Goal: Transaction & Acquisition: Book appointment/travel/reservation

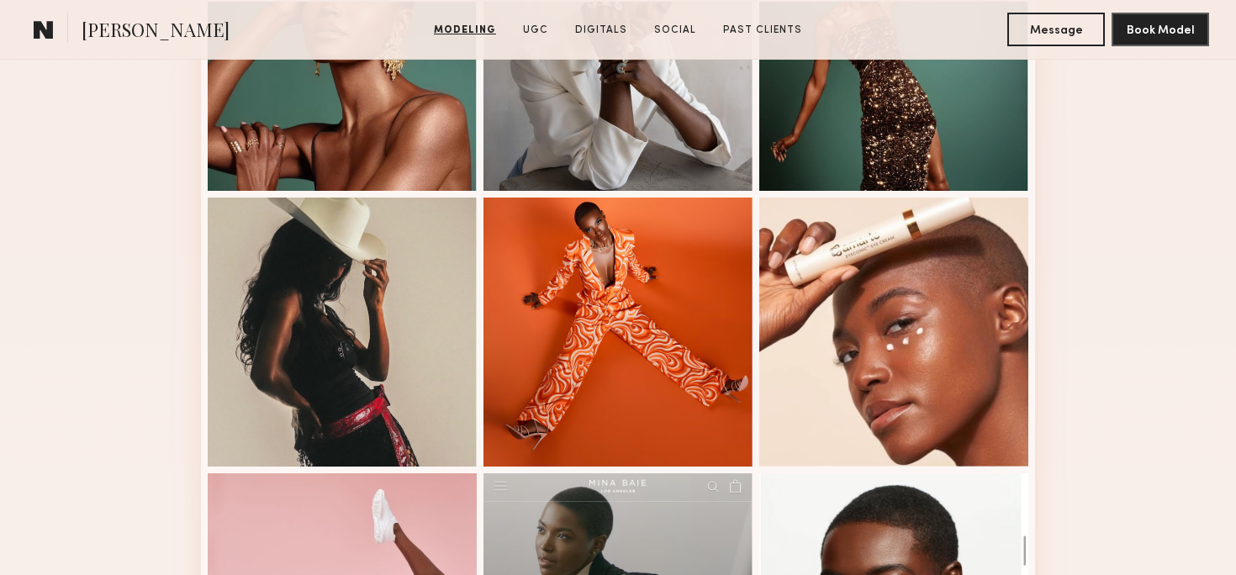
scroll to position [855, 0]
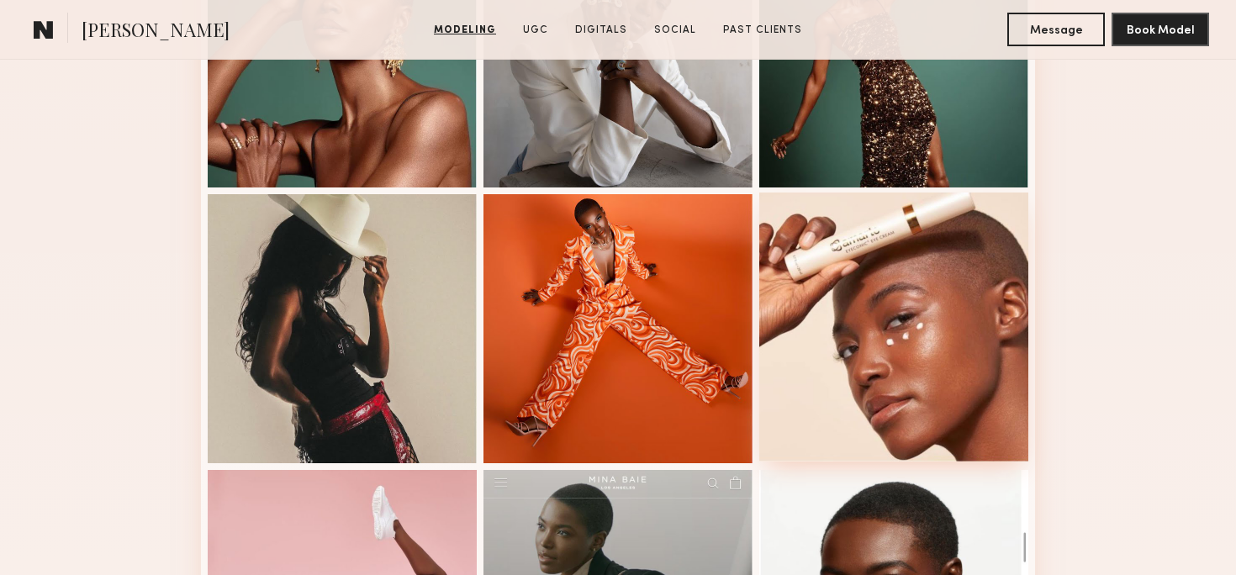
click at [951, 363] on div at bounding box center [894, 327] width 269 height 269
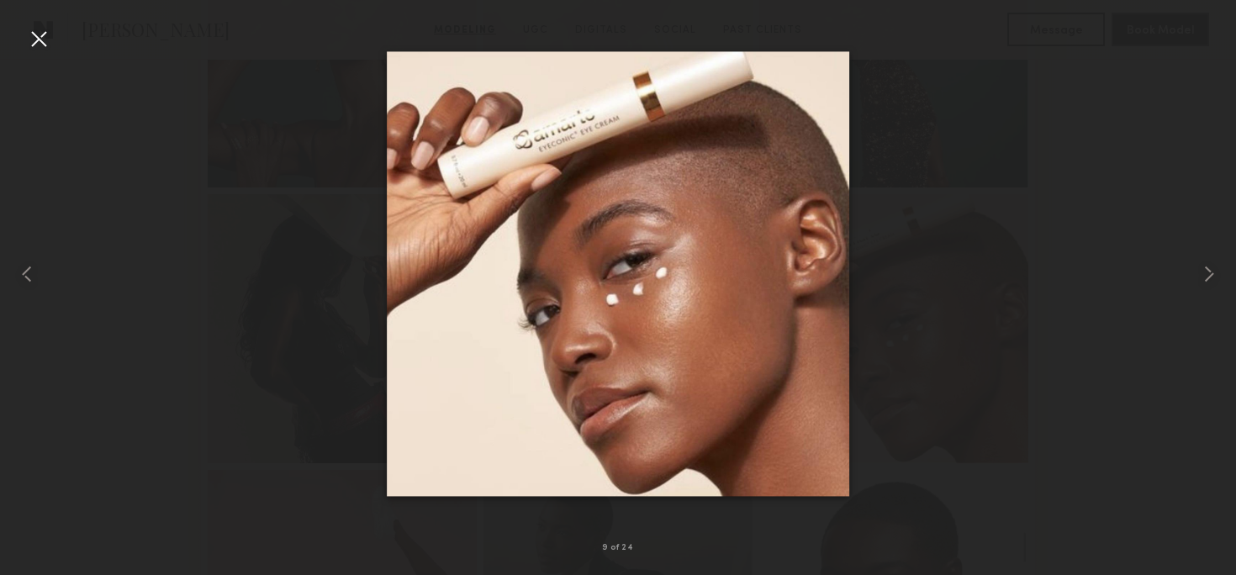
click at [817, 320] on img at bounding box center [618, 273] width 463 height 445
click at [897, 325] on div at bounding box center [618, 274] width 1236 height 495
click at [1212, 125] on div at bounding box center [1212, 274] width 50 height 495
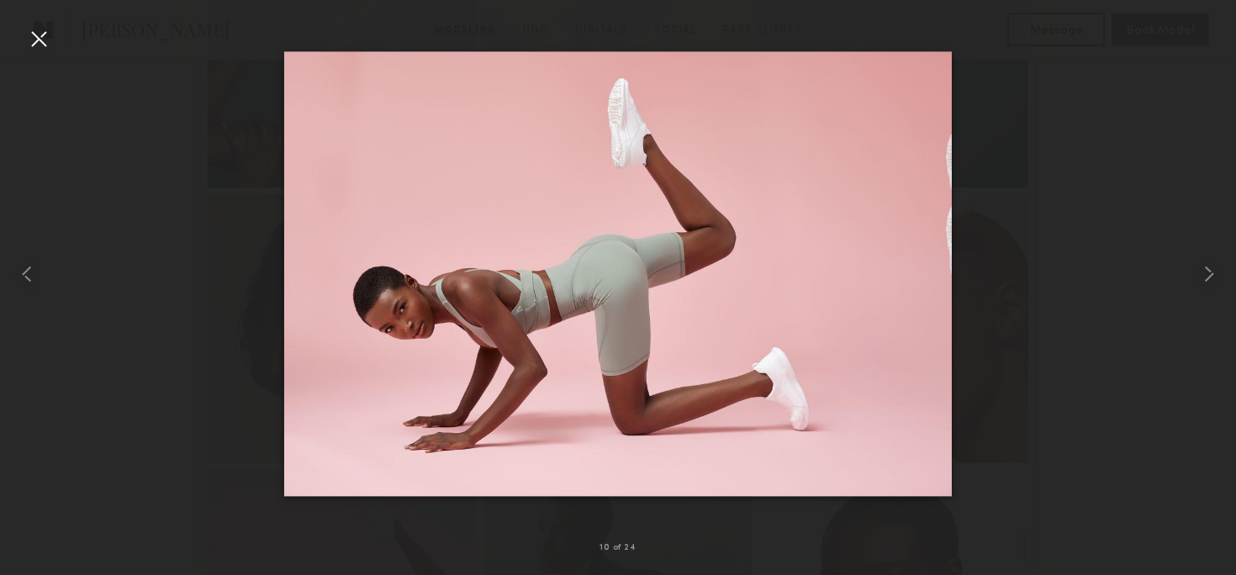
click at [34, 32] on div at bounding box center [38, 38] width 27 height 27
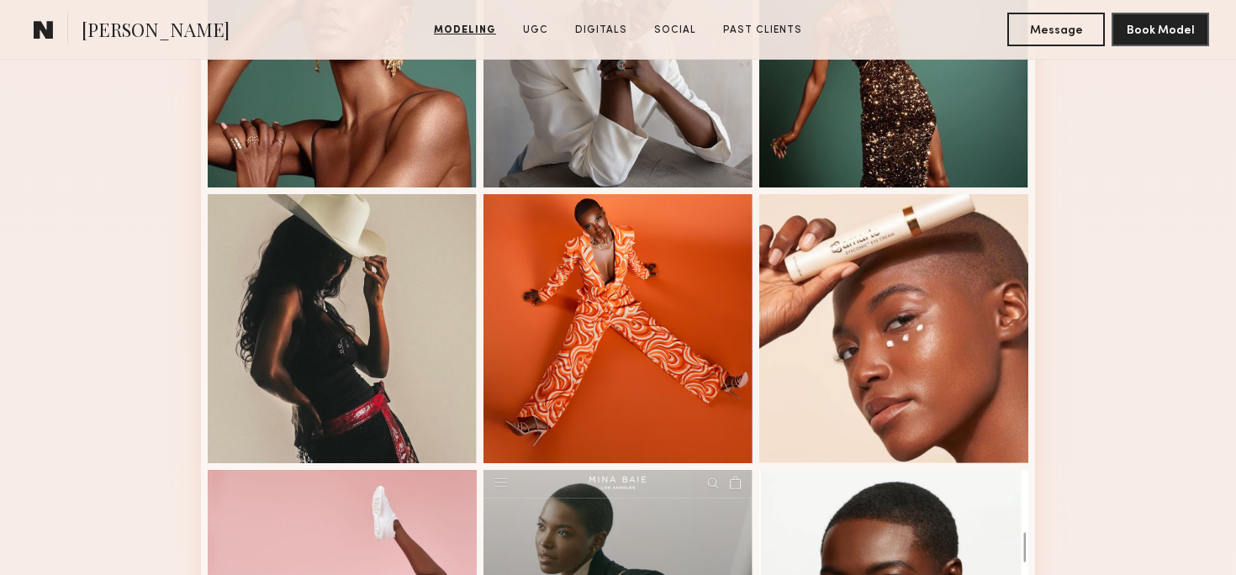
click at [32, 30] on link at bounding box center [44, 30] width 34 height 34
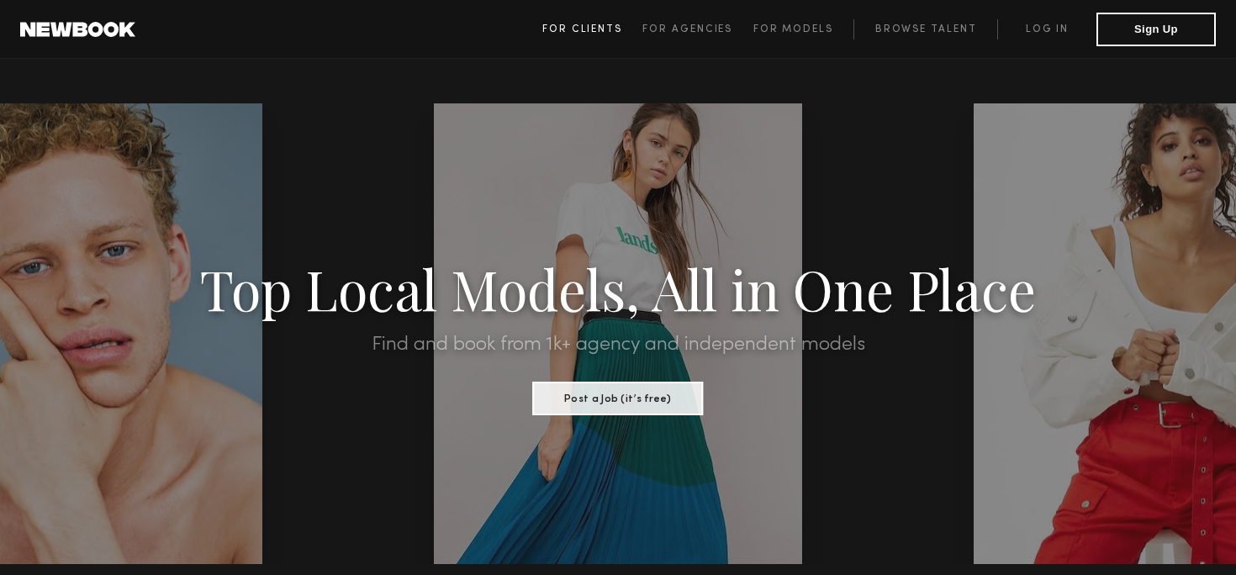
click at [603, 29] on span "For Clients" at bounding box center [583, 29] width 80 height 10
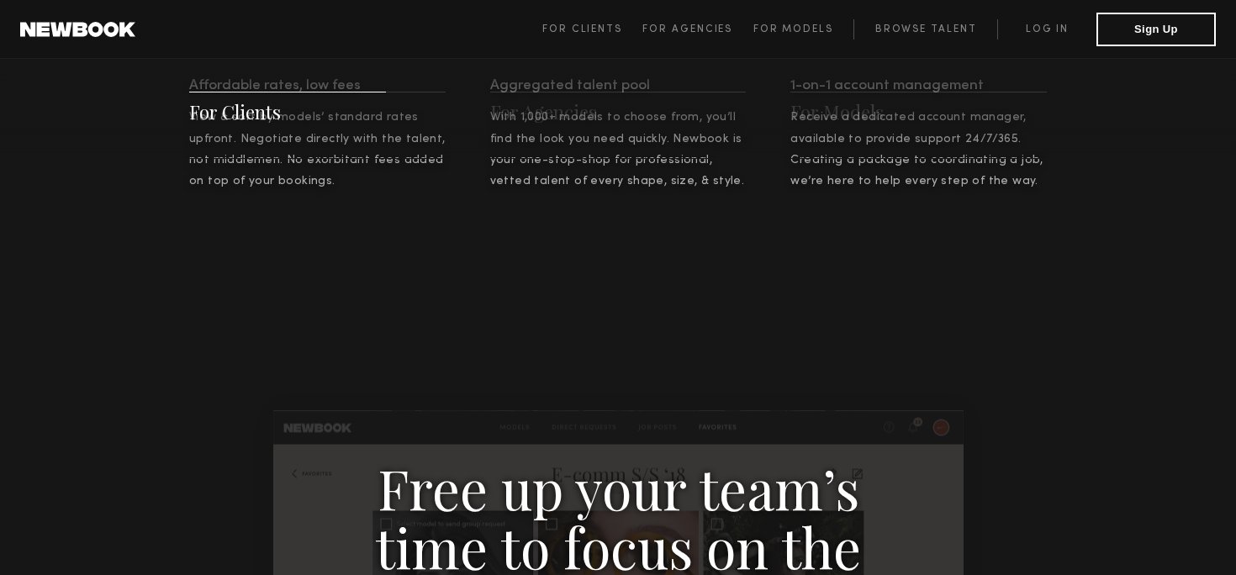
scroll to position [1440, 0]
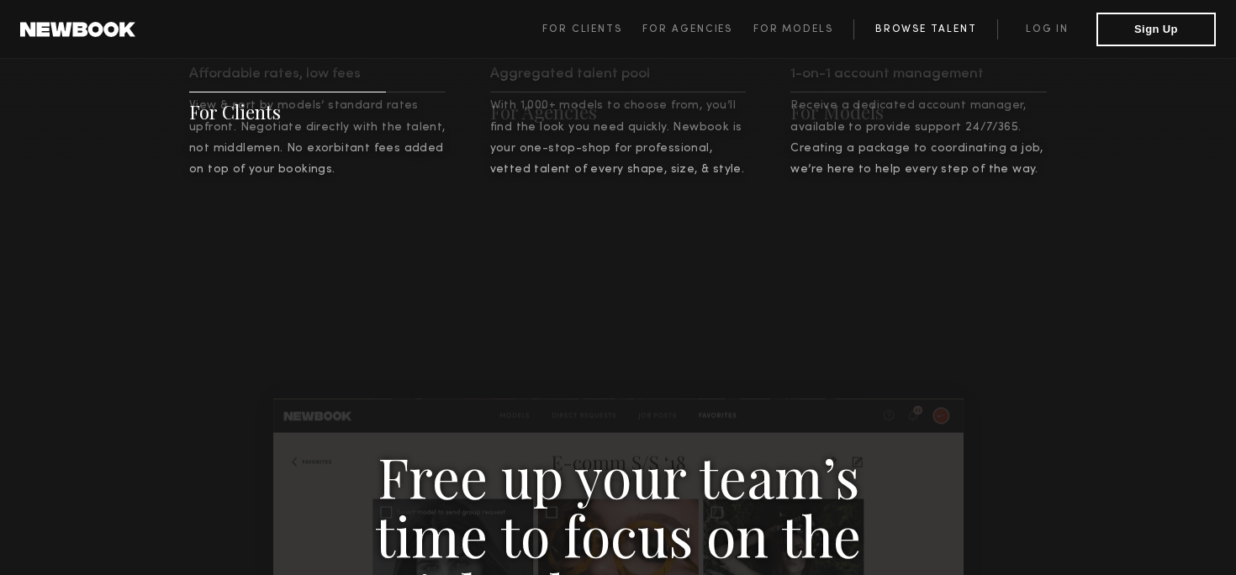
click at [928, 22] on link "Browse Talent" at bounding box center [926, 29] width 144 height 20
